Goal: Navigation & Orientation: Find specific page/section

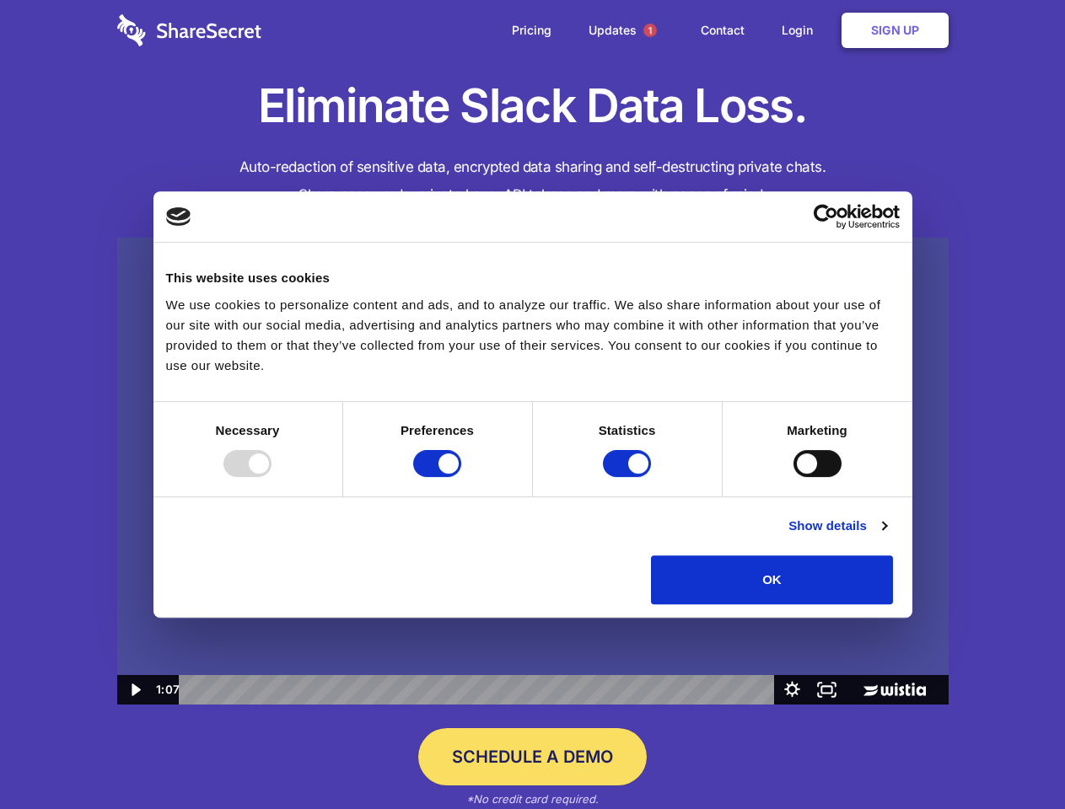
click at [532, 405] on img at bounding box center [532, 472] width 831 height 468
click at [271, 477] on div at bounding box center [247, 463] width 48 height 27
click at [461, 477] on input "Preferences" at bounding box center [437, 463] width 48 height 27
checkbox input "false"
click at [629, 477] on input "Statistics" at bounding box center [627, 463] width 48 height 27
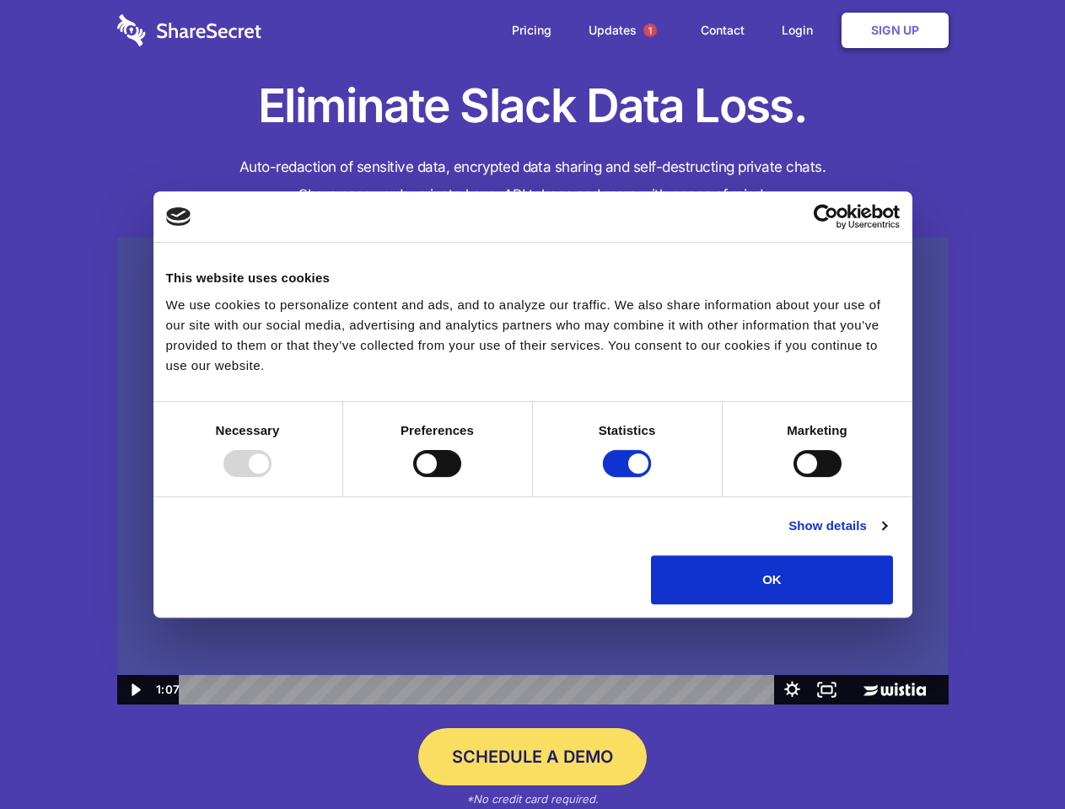
checkbox input "false"
click at [793, 477] on input "Marketing" at bounding box center [817, 463] width 48 height 27
checkbox input "true"
click at [886, 536] on link "Show details" at bounding box center [837, 526] width 98 height 20
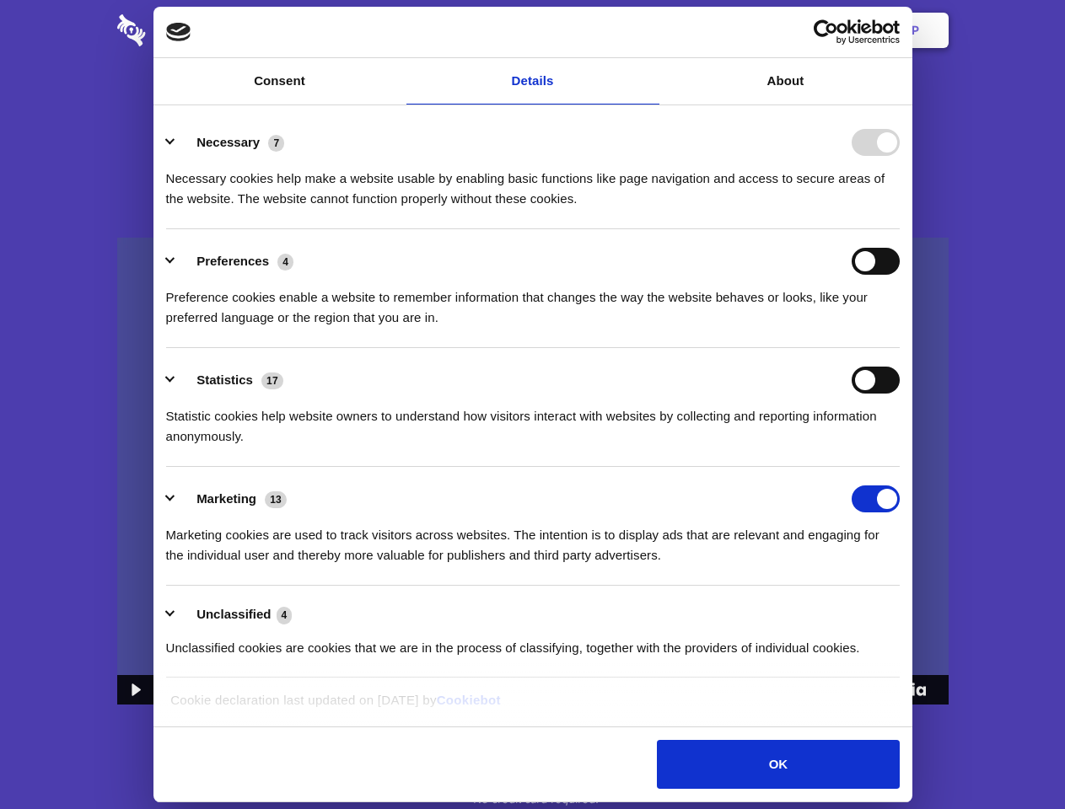
click at [899, 229] on li "Necessary 7 Necessary cookies help make a website usable by enabling basic func…" at bounding box center [532, 169] width 733 height 119
click at [649, 30] on span "1" at bounding box center [649, 30] width 13 height 13
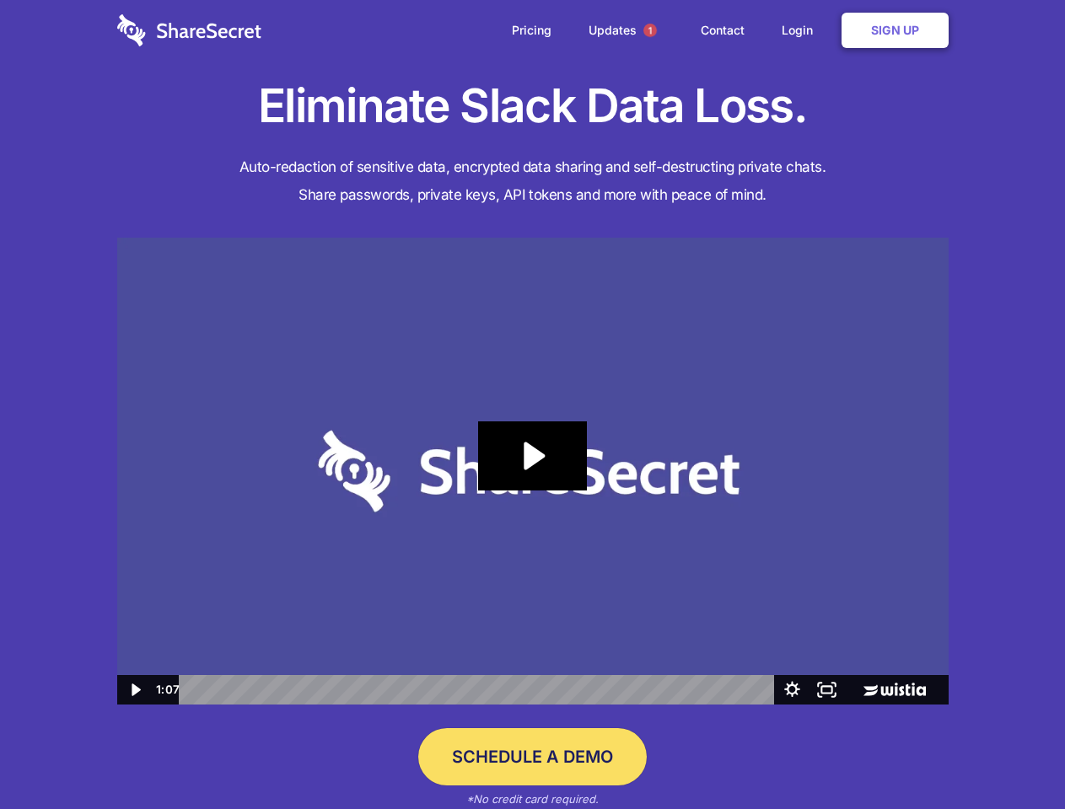
click at [533, 471] on icon "Play Video: Sharesecret Slack Extension" at bounding box center [532, 455] width 108 height 69
